Goal: Download file/media

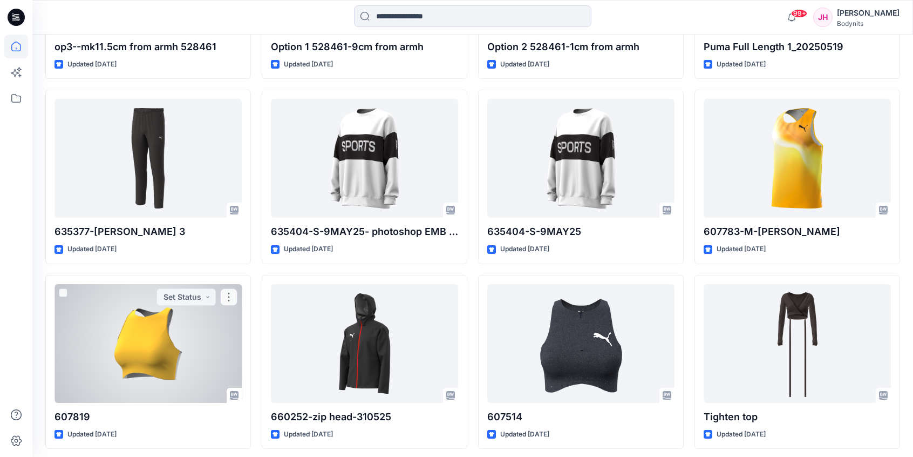
scroll to position [1602, 0]
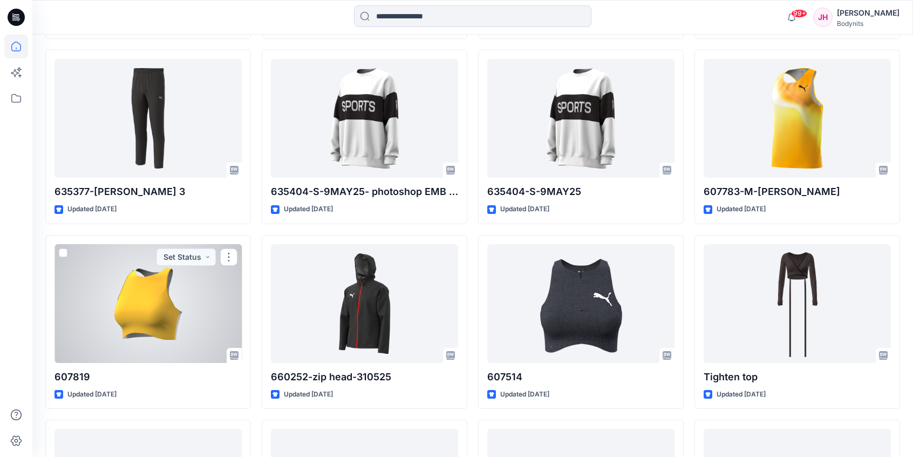
click at [133, 271] on div at bounding box center [148, 303] width 187 height 119
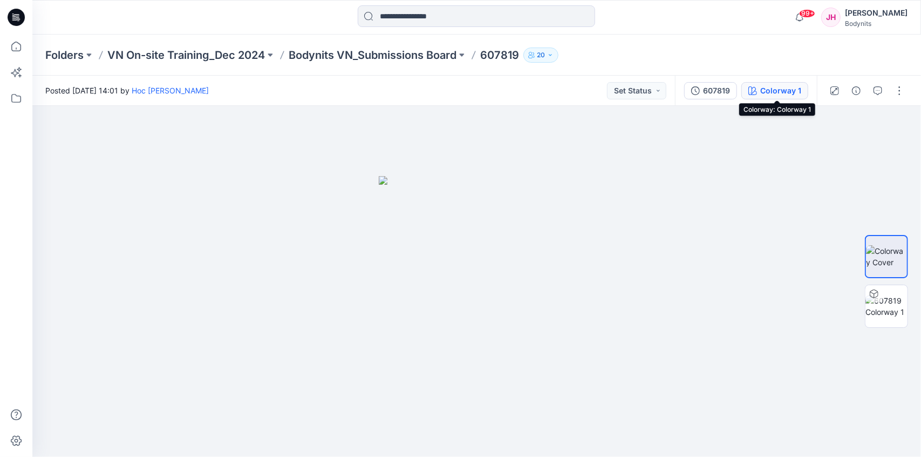
click at [763, 89] on button "Colorway 1" at bounding box center [775, 90] width 67 height 17
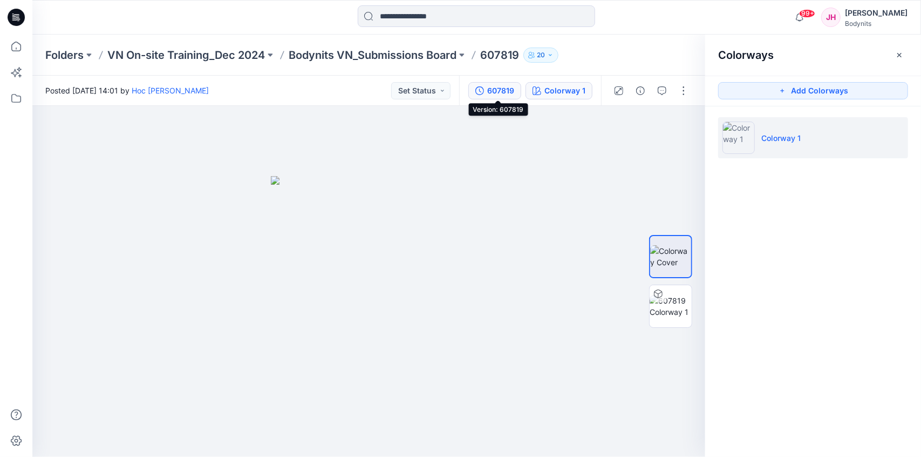
click at [507, 92] on div "607819" at bounding box center [500, 91] width 27 height 12
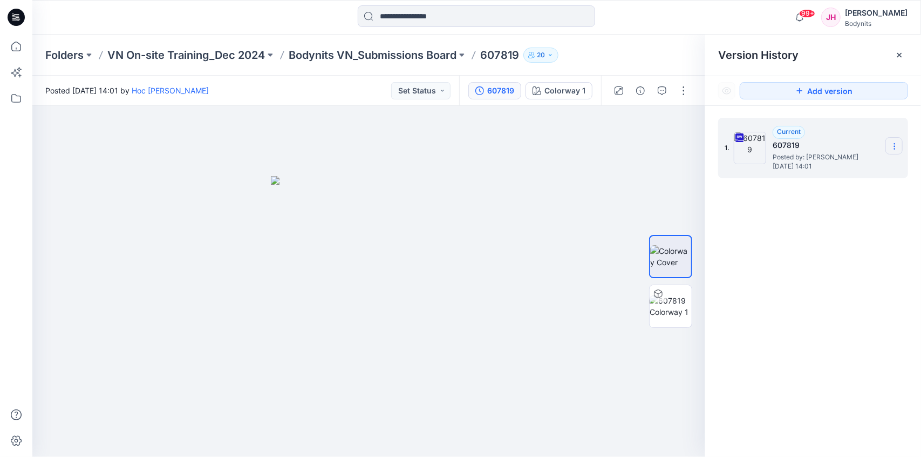
click at [895, 145] on icon at bounding box center [895, 146] width 9 height 9
click at [857, 167] on span "Download Source BW File" at bounding box center [840, 167] width 90 height 13
click at [330, 61] on p "Bodynits VN_Submissions Board" at bounding box center [373, 54] width 168 height 15
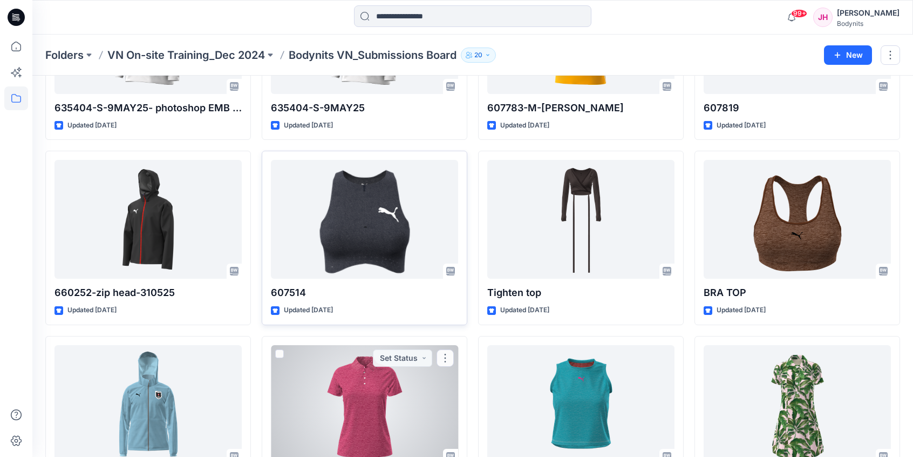
scroll to position [1447, 0]
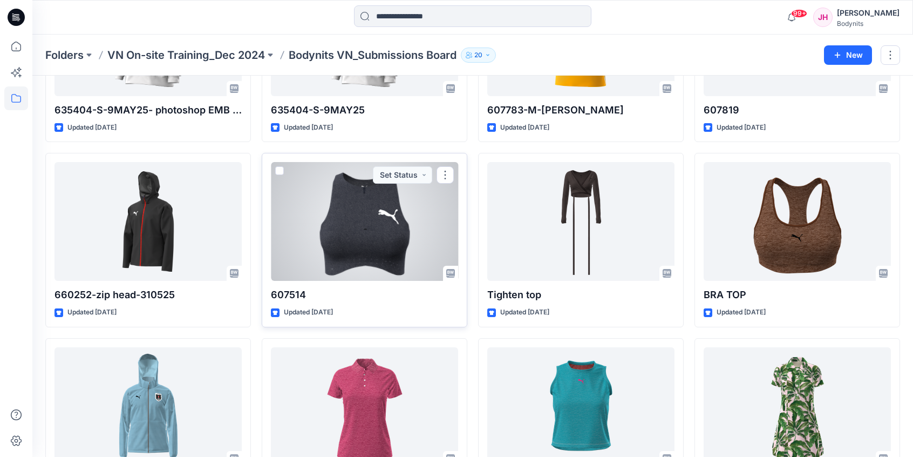
click at [393, 232] on div at bounding box center [364, 221] width 187 height 119
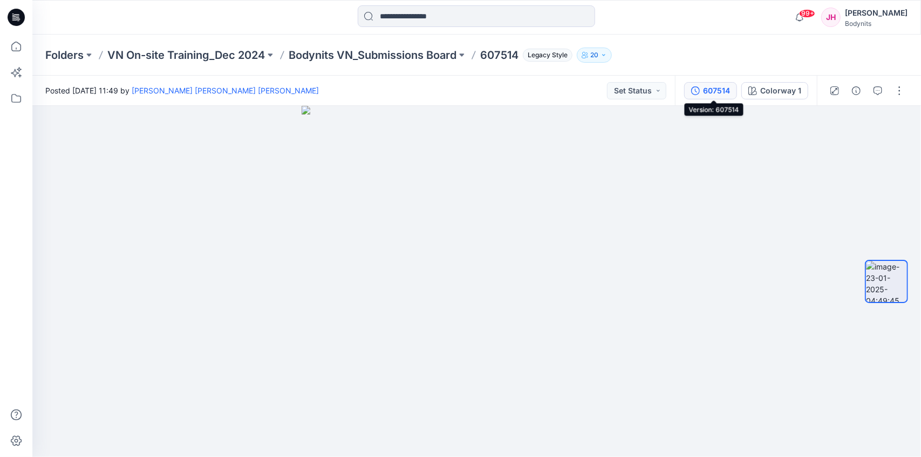
click at [724, 86] on div "607514" at bounding box center [716, 91] width 27 height 12
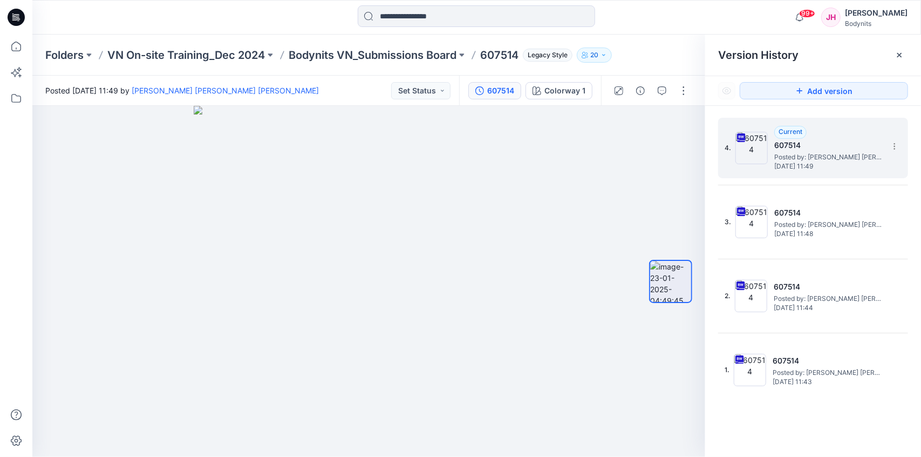
click at [786, 141] on h5 "607514" at bounding box center [829, 145] width 108 height 13
click at [739, 154] on img at bounding box center [752, 148] width 32 height 32
click at [892, 146] on icon at bounding box center [895, 146] width 9 height 9
click at [841, 167] on span "Download Source BW File" at bounding box center [840, 167] width 90 height 13
click at [422, 55] on p "Bodynits VN_Submissions Board" at bounding box center [373, 54] width 168 height 15
